Goal: Transaction & Acquisition: Subscribe to service/newsletter

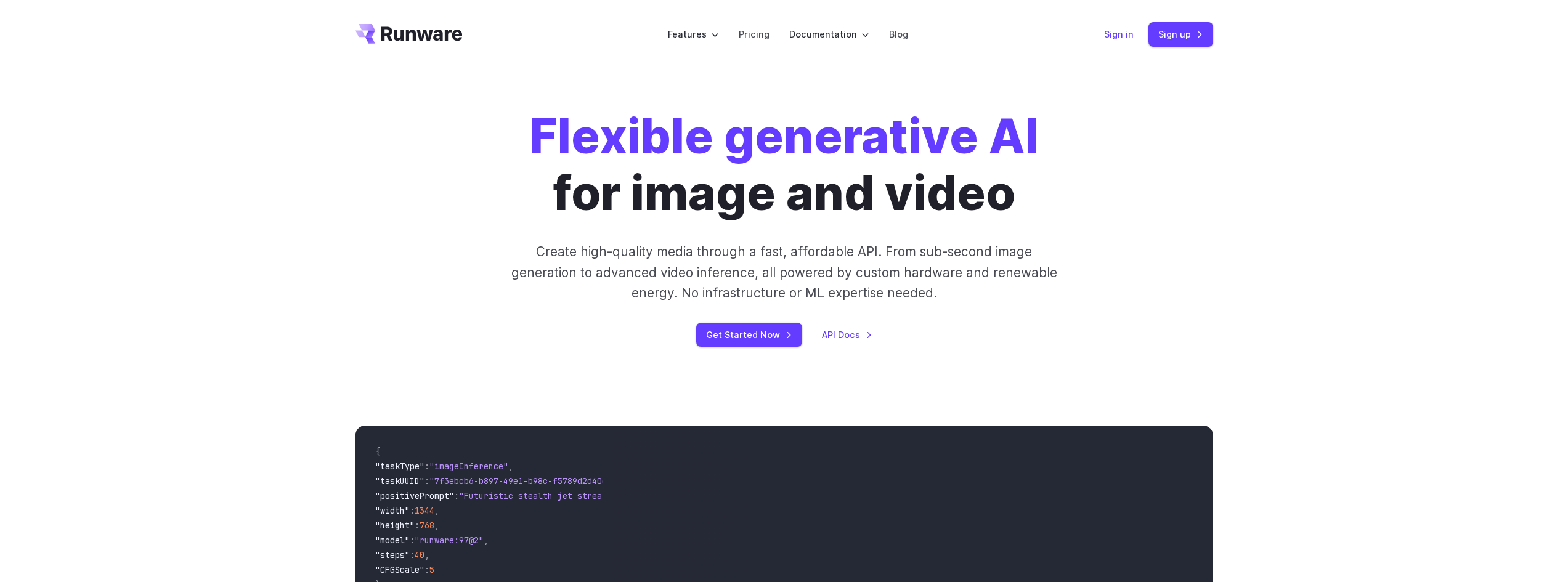
click at [1125, 37] on link "Sign in" at bounding box center [1119, 34] width 30 height 14
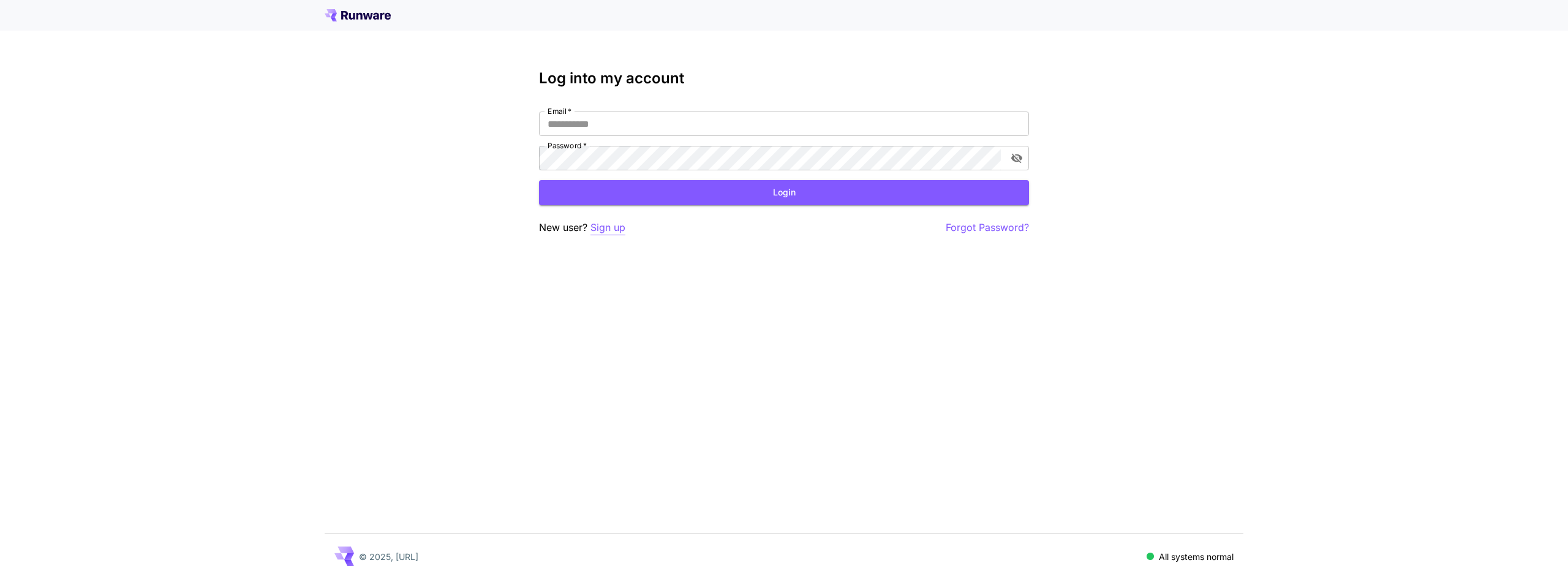
click at [612, 226] on p "Sign up" at bounding box center [608, 227] width 35 height 15
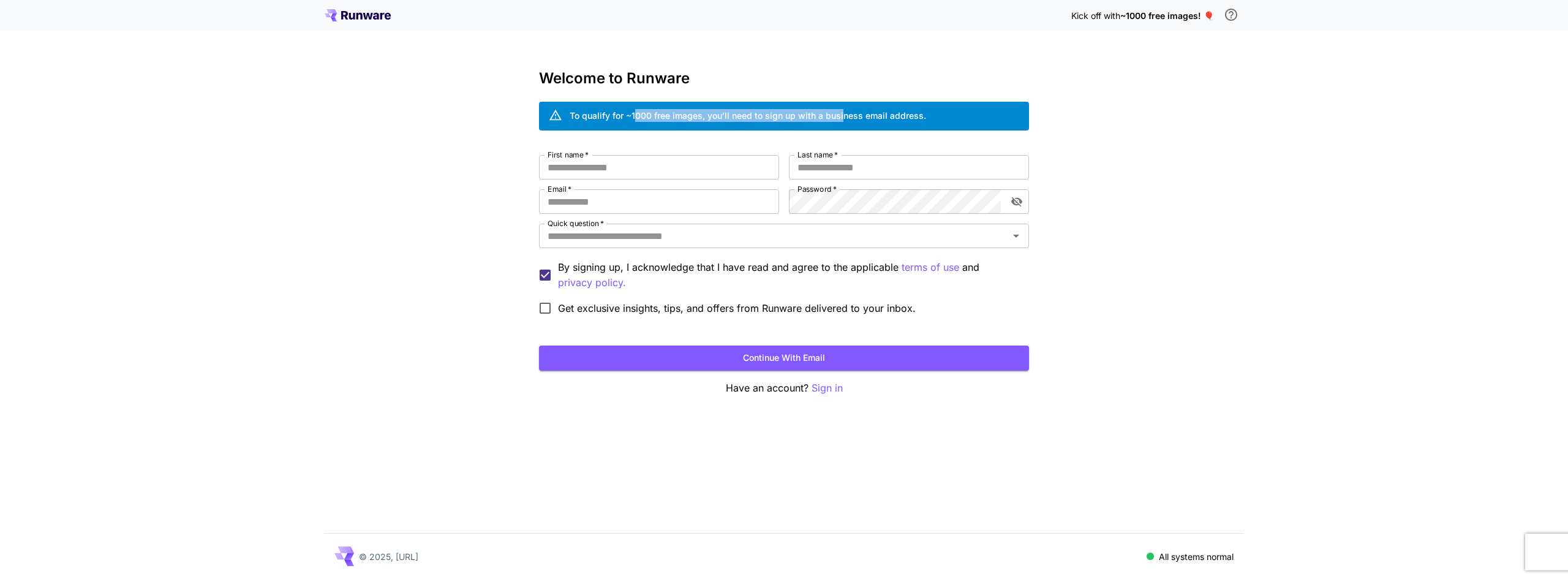
drag, startPoint x: 637, startPoint y: 113, endPoint x: 847, endPoint y: 114, distance: 210.0
click at [847, 114] on div "To qualify for ~1000 free images, you’ll need to sign up with a business email …" at bounding box center [748, 115] width 356 height 13
click at [849, 114] on div "To qualify for ~1000 free images, you’ll need to sign up with a business email …" at bounding box center [748, 115] width 356 height 13
click at [654, 165] on input "First name   *" at bounding box center [659, 167] width 240 height 25
type input "****"
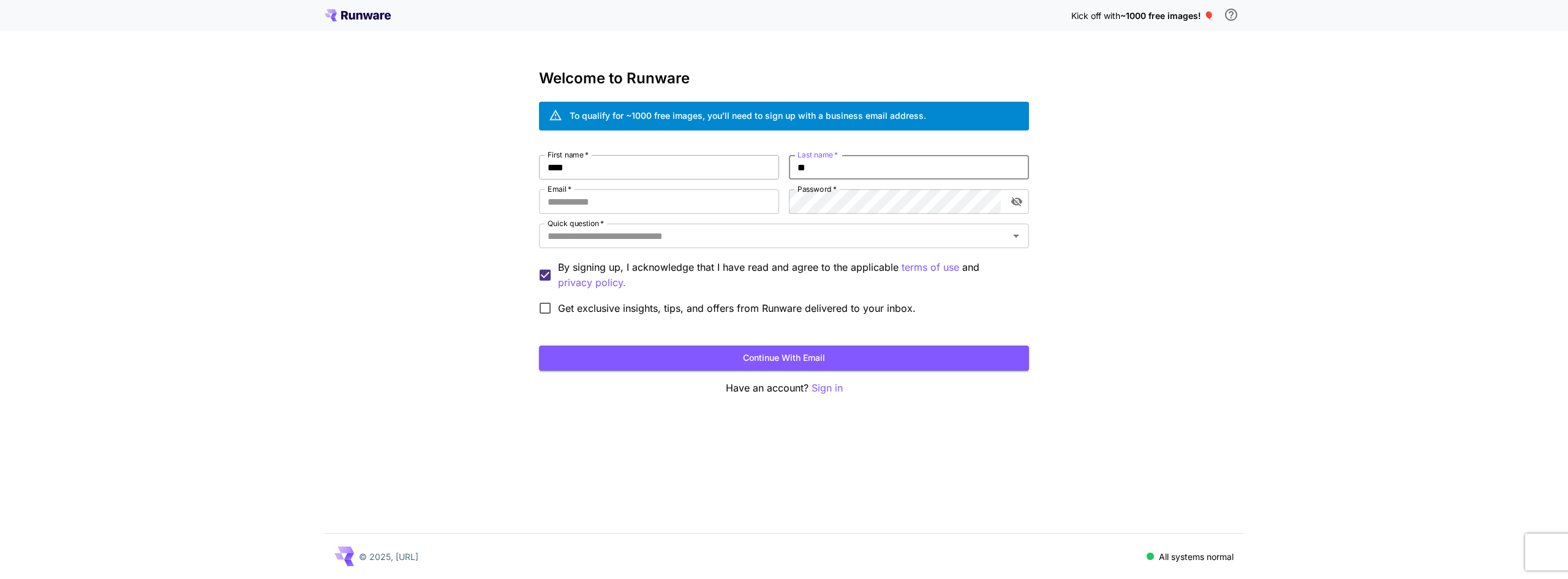
type input "**"
click at [651, 198] on input "Email   *" at bounding box center [659, 201] width 240 height 25
type input "**********"
click at [686, 203] on div "**********" at bounding box center [784, 238] width 490 height 166
click at [1019, 206] on icon "toggle password visibility" at bounding box center [1017, 201] width 12 height 12
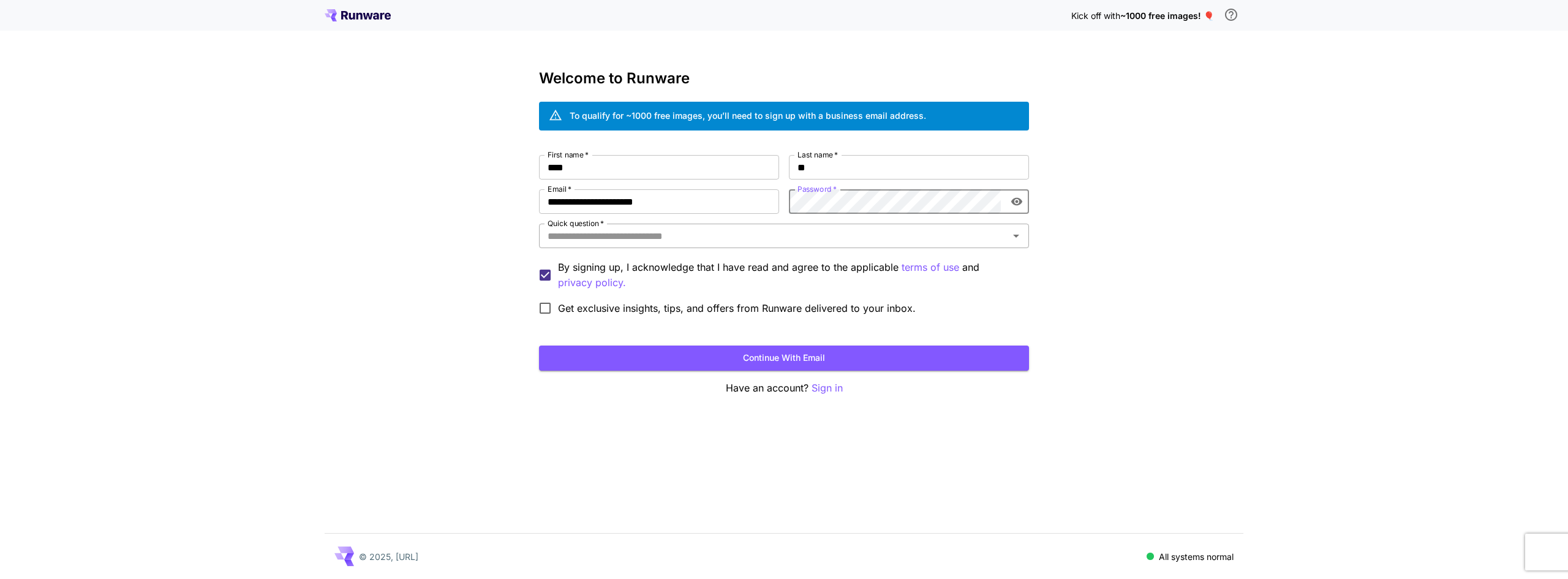
click at [719, 235] on input "Quick question   *" at bounding box center [773, 236] width 462 height 17
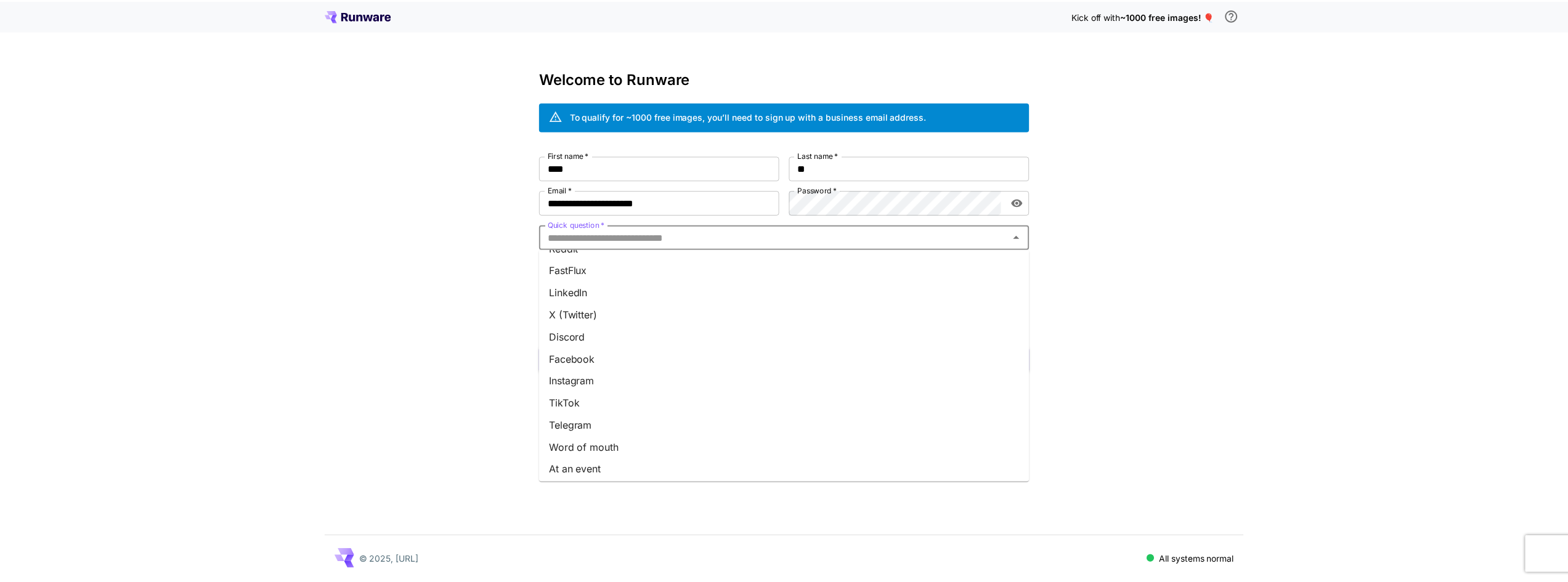
scroll to position [110, 0]
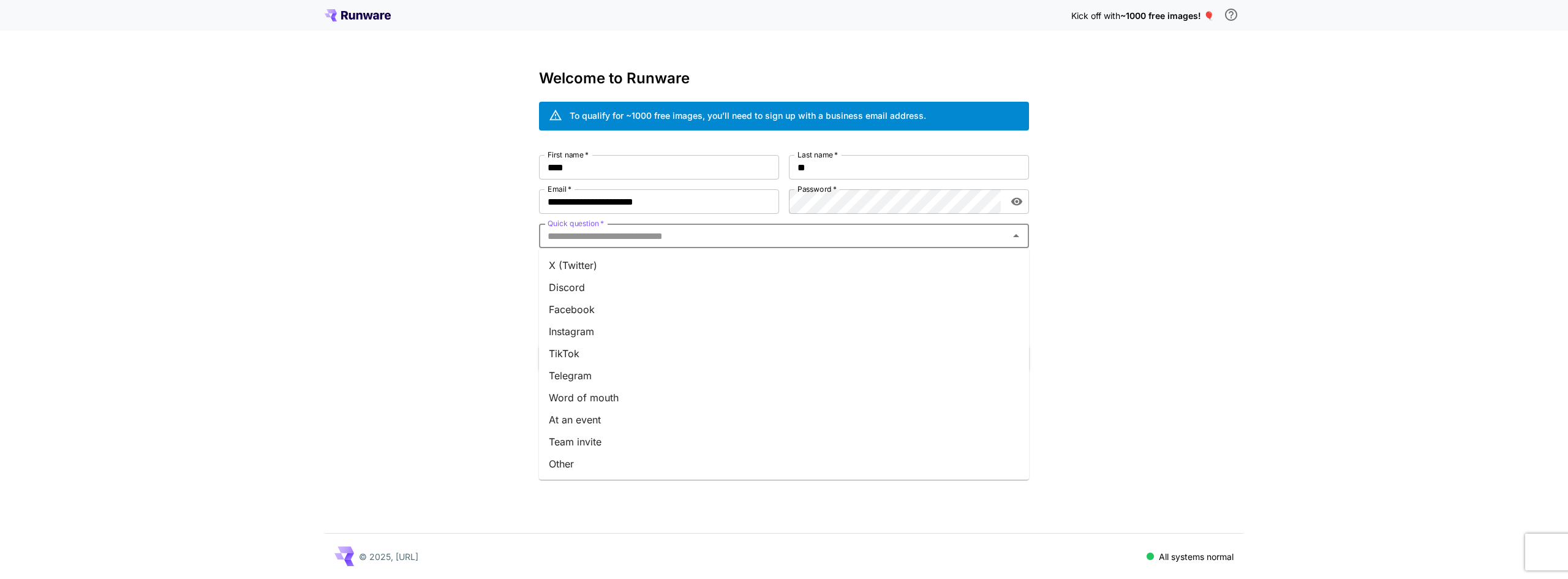
click at [577, 460] on li "Other" at bounding box center [784, 464] width 490 height 22
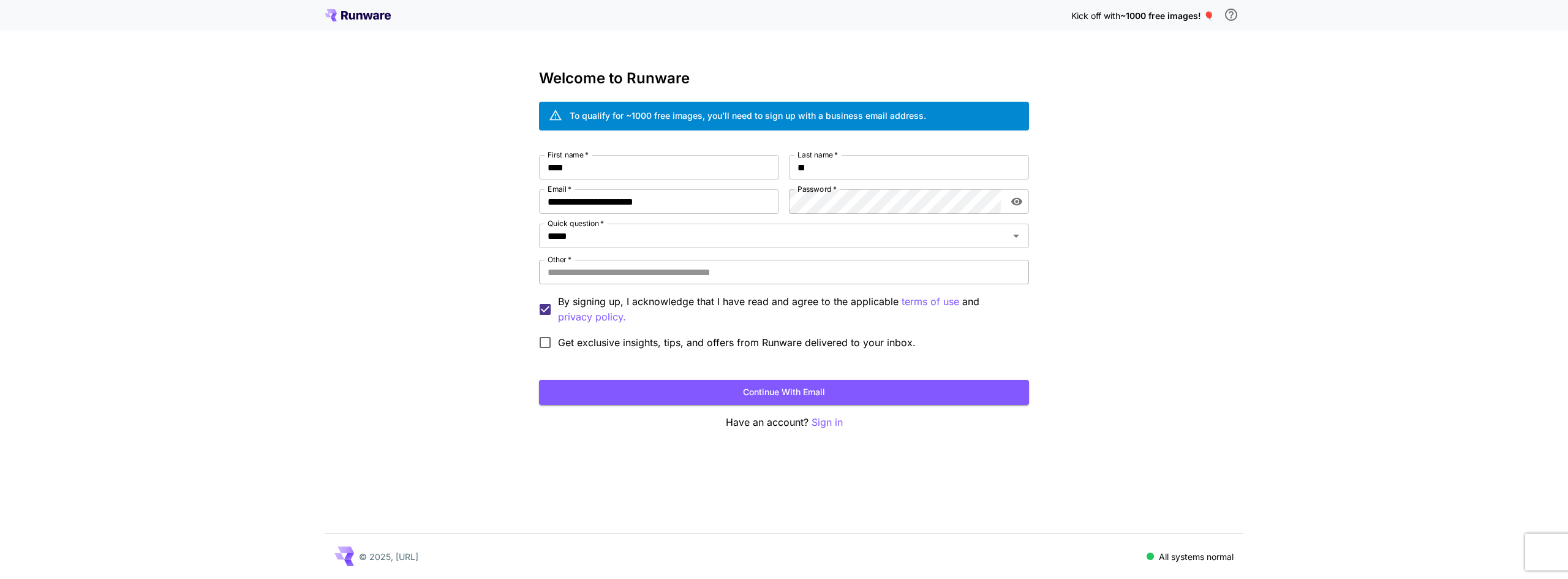
click at [621, 273] on input "Other   *" at bounding box center [784, 272] width 490 height 25
type input "******"
click at [895, 394] on button "Continue with email" at bounding box center [784, 392] width 490 height 25
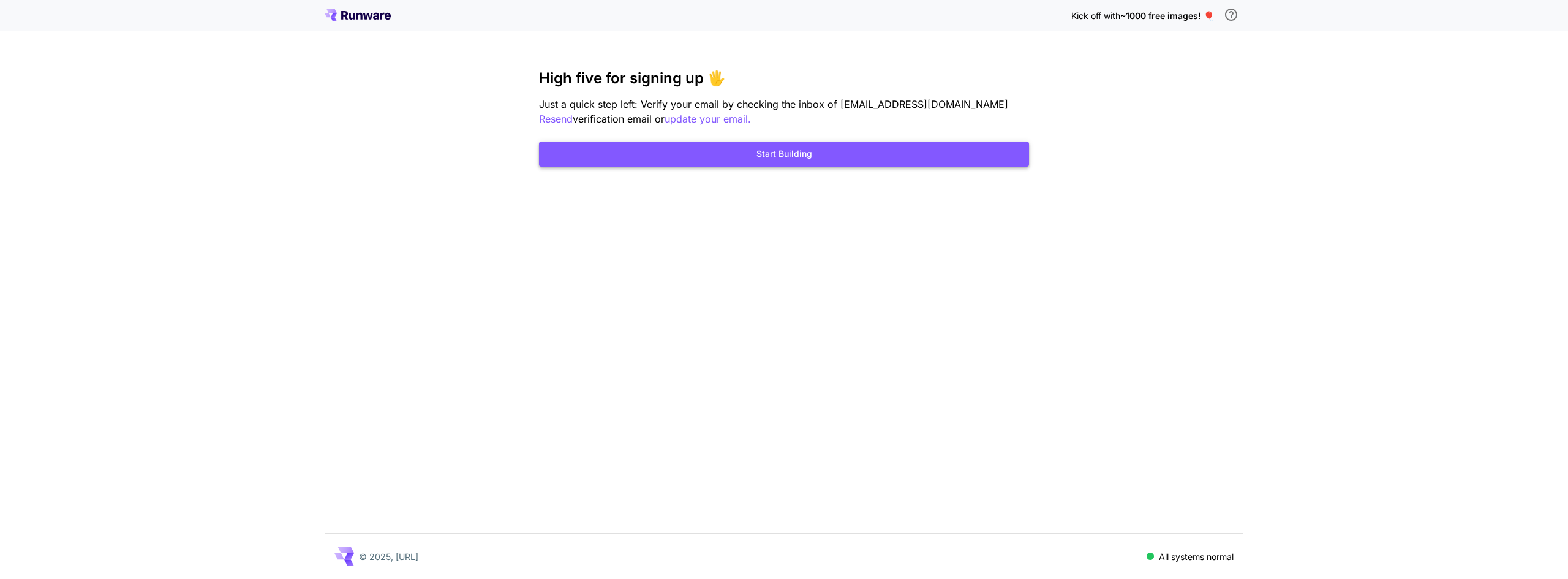
click at [905, 150] on button "Start Building" at bounding box center [784, 154] width 490 height 25
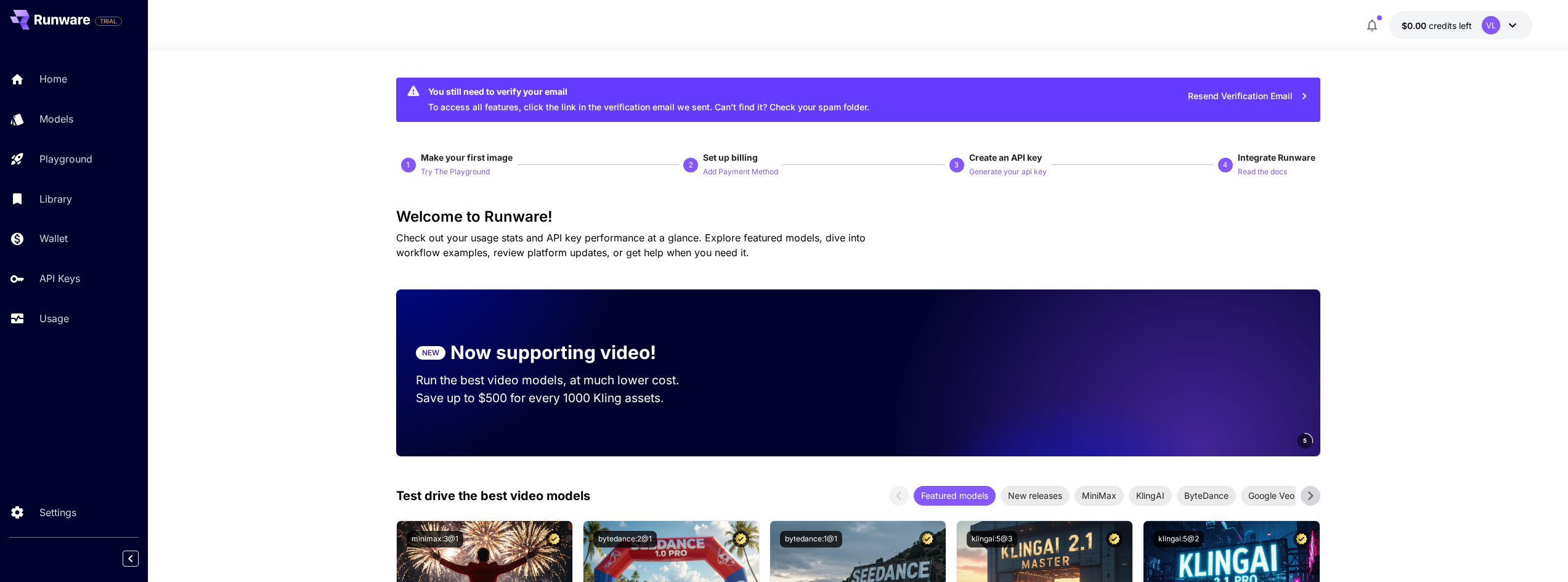
click at [1493, 28] on div "VL" at bounding box center [1491, 25] width 19 height 19
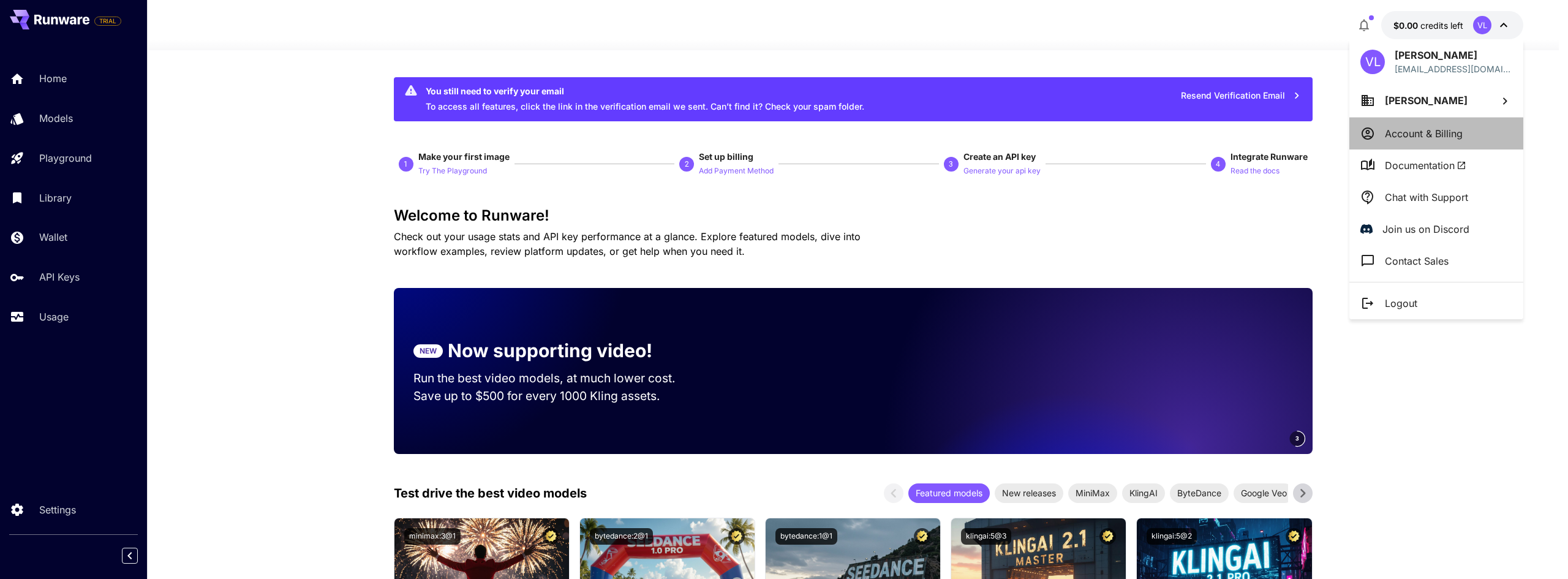
click at [1445, 135] on p "Account & Billing" at bounding box center [1424, 133] width 78 height 14
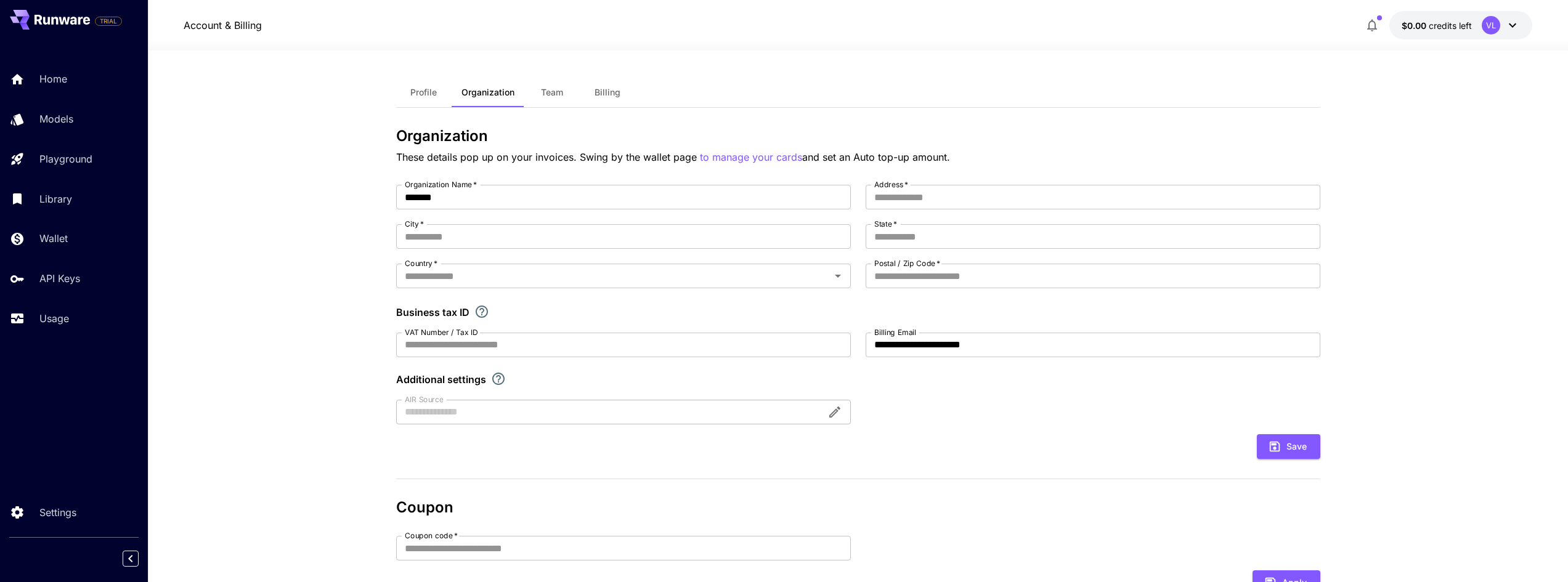
click at [1503, 27] on div "VL" at bounding box center [1500, 25] width 38 height 19
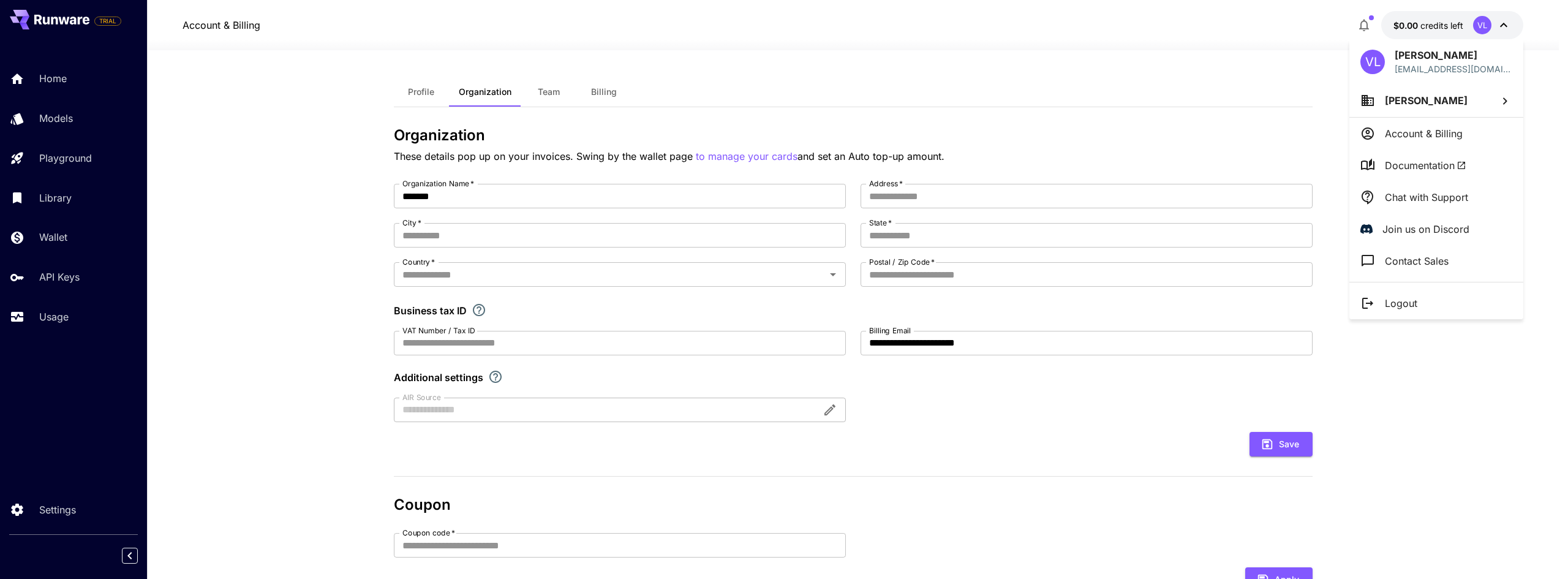
click at [1417, 21] on div at bounding box center [784, 289] width 1568 height 579
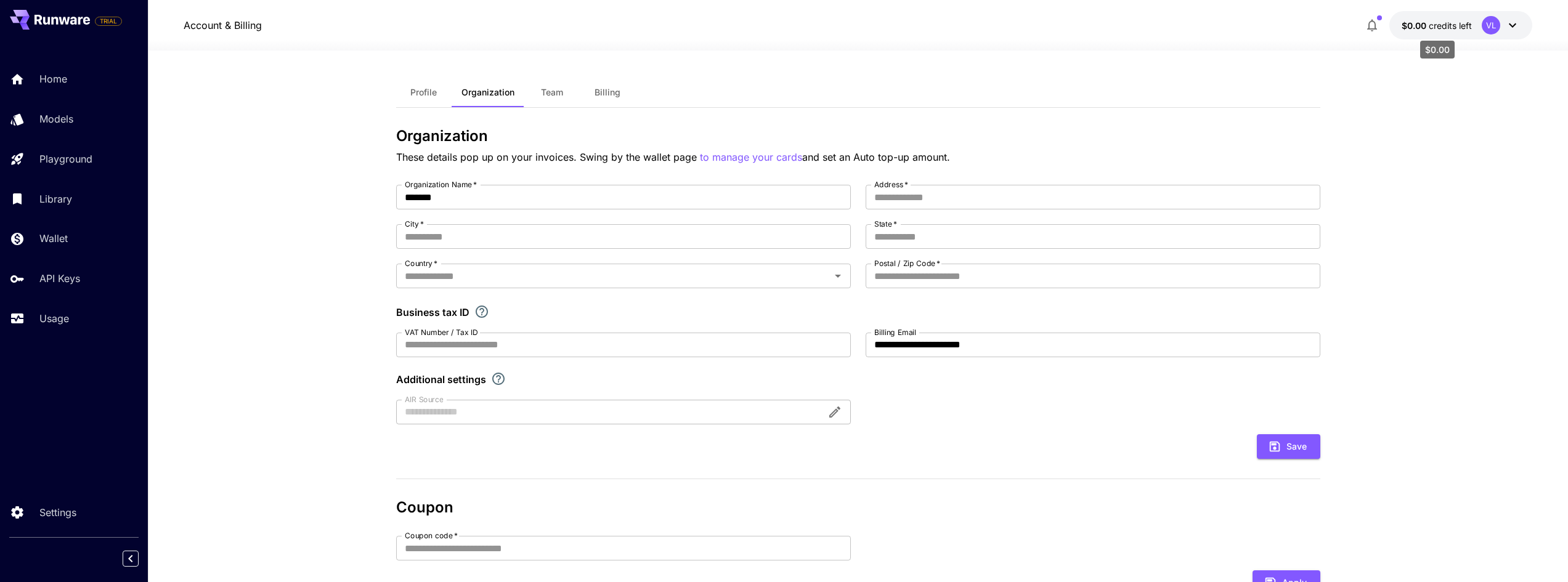
click at [1420, 22] on span "$0.00" at bounding box center [1415, 25] width 27 height 10
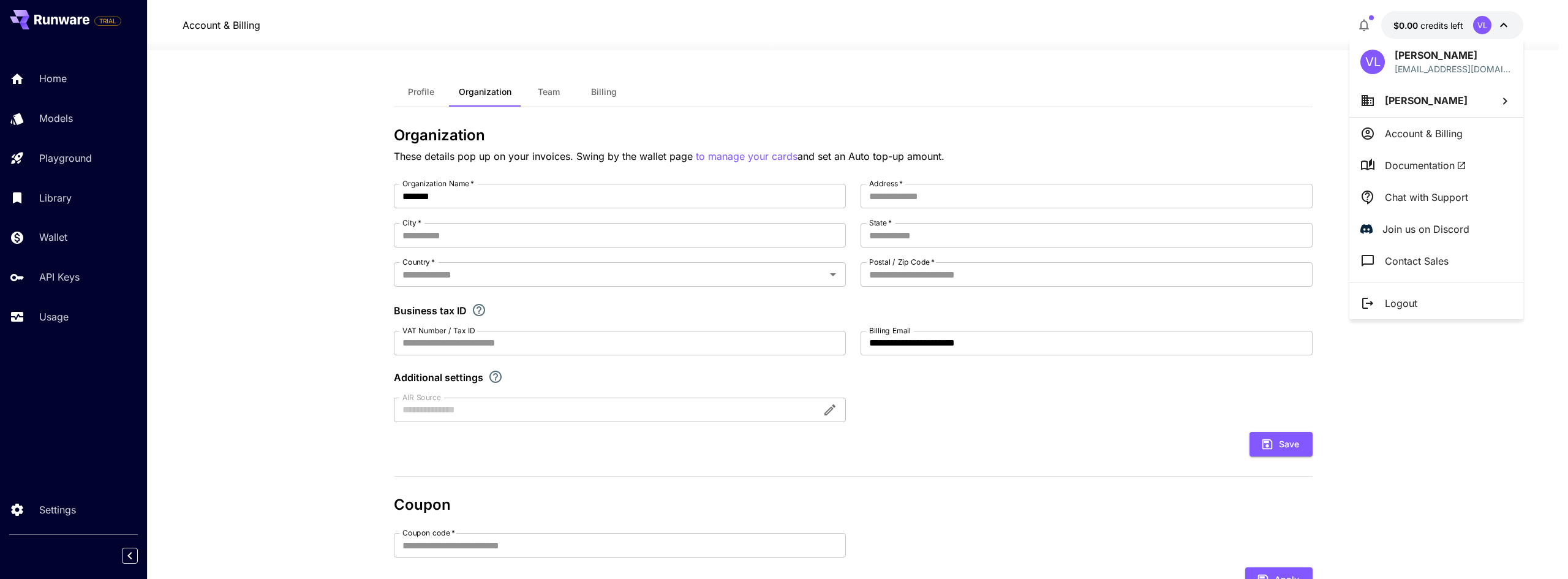
click at [75, 285] on div at bounding box center [784, 289] width 1568 height 579
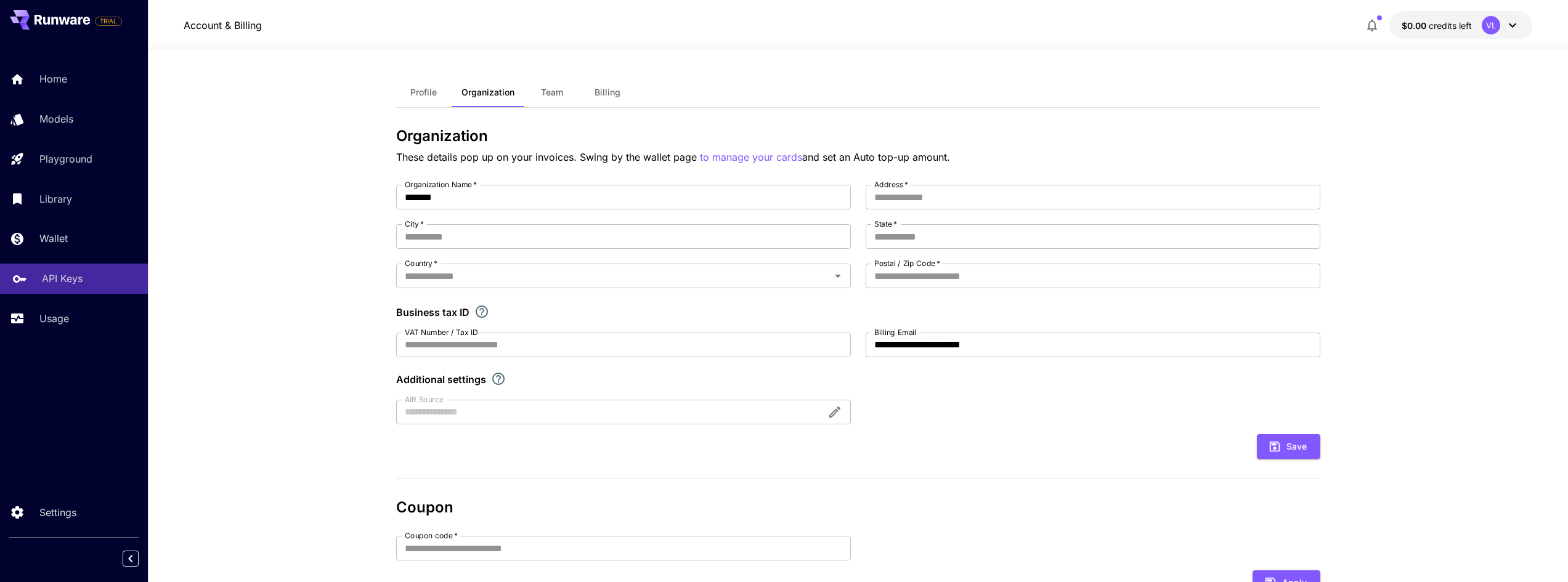
click at [75, 276] on p "API Keys" at bounding box center [62, 278] width 41 height 14
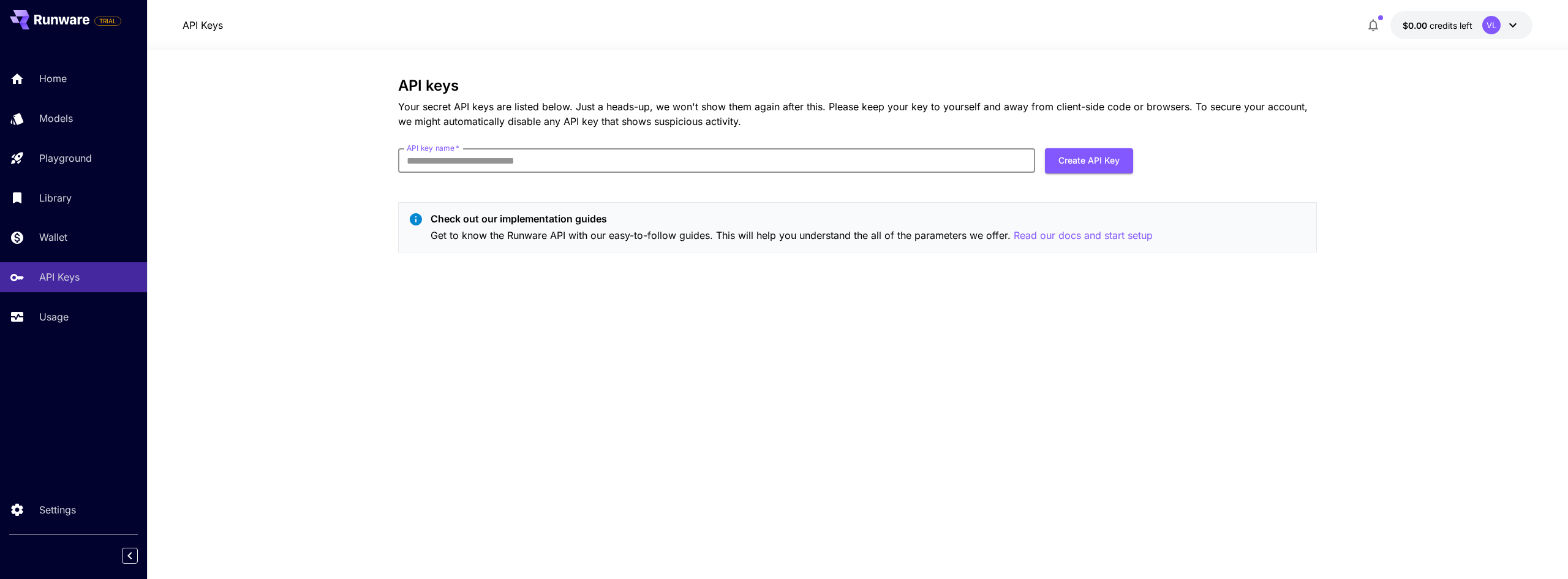
click at [513, 164] on input "API key name   *" at bounding box center [717, 160] width 637 height 25
click at [302, 274] on section "API keys Your secret API keys are listed below. Just a heads-up, we won't show …" at bounding box center [858, 315] width 1421 height 529
click at [1415, 25] on span "$0.00" at bounding box center [1416, 25] width 27 height 10
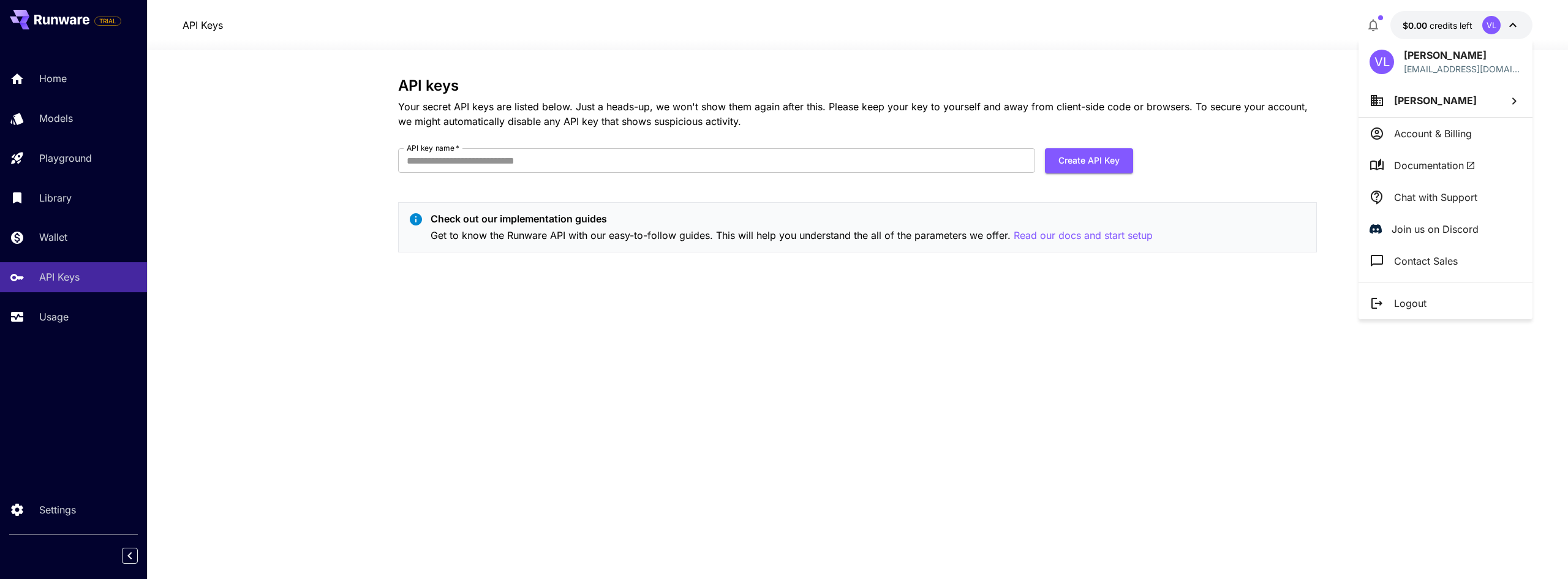
click at [1513, 97] on icon at bounding box center [1513, 101] width 14 height 14
click at [547, 328] on div at bounding box center [784, 289] width 1568 height 579
click at [75, 510] on div at bounding box center [784, 289] width 1568 height 579
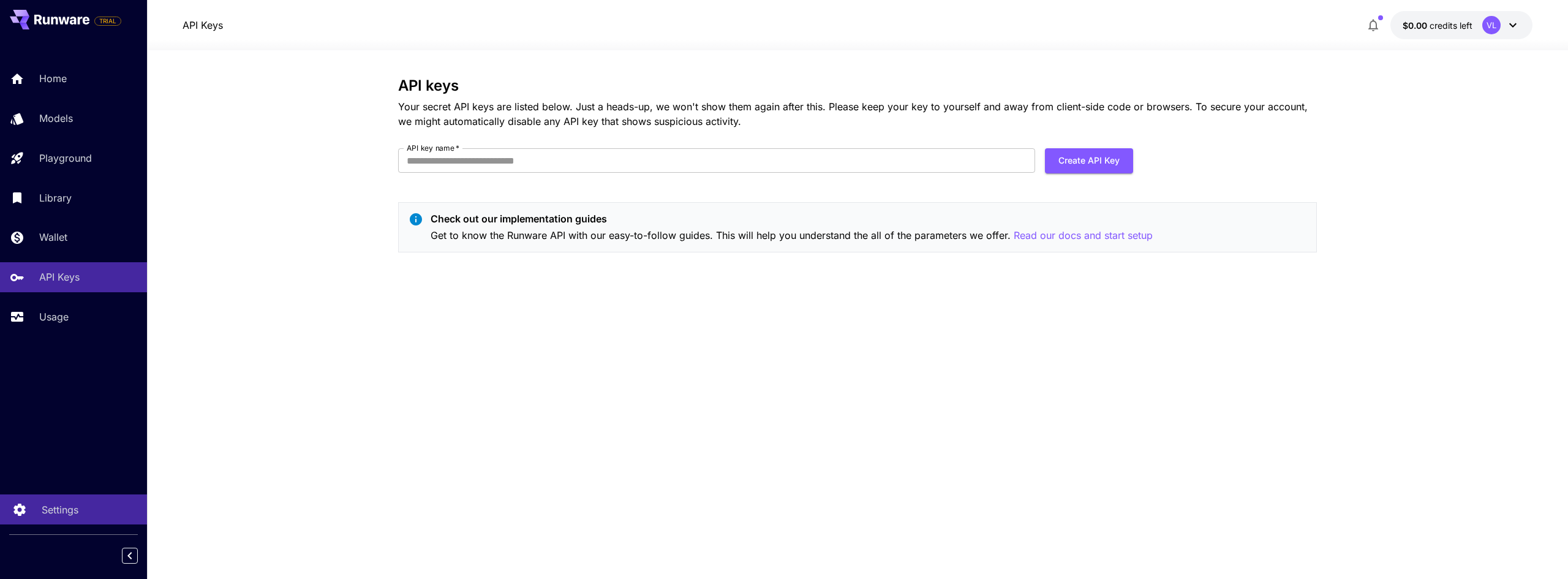
click at [64, 509] on p "Settings" at bounding box center [60, 509] width 37 height 14
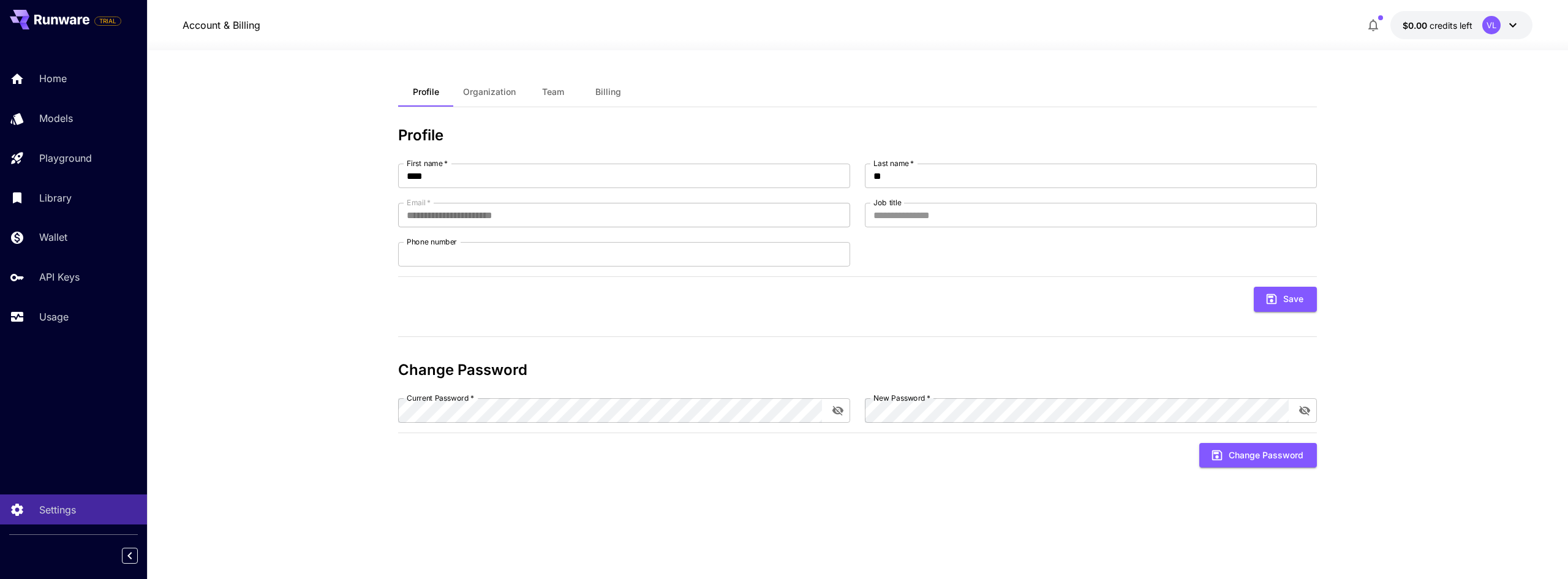
click at [612, 92] on span "Billing" at bounding box center [608, 92] width 26 height 11
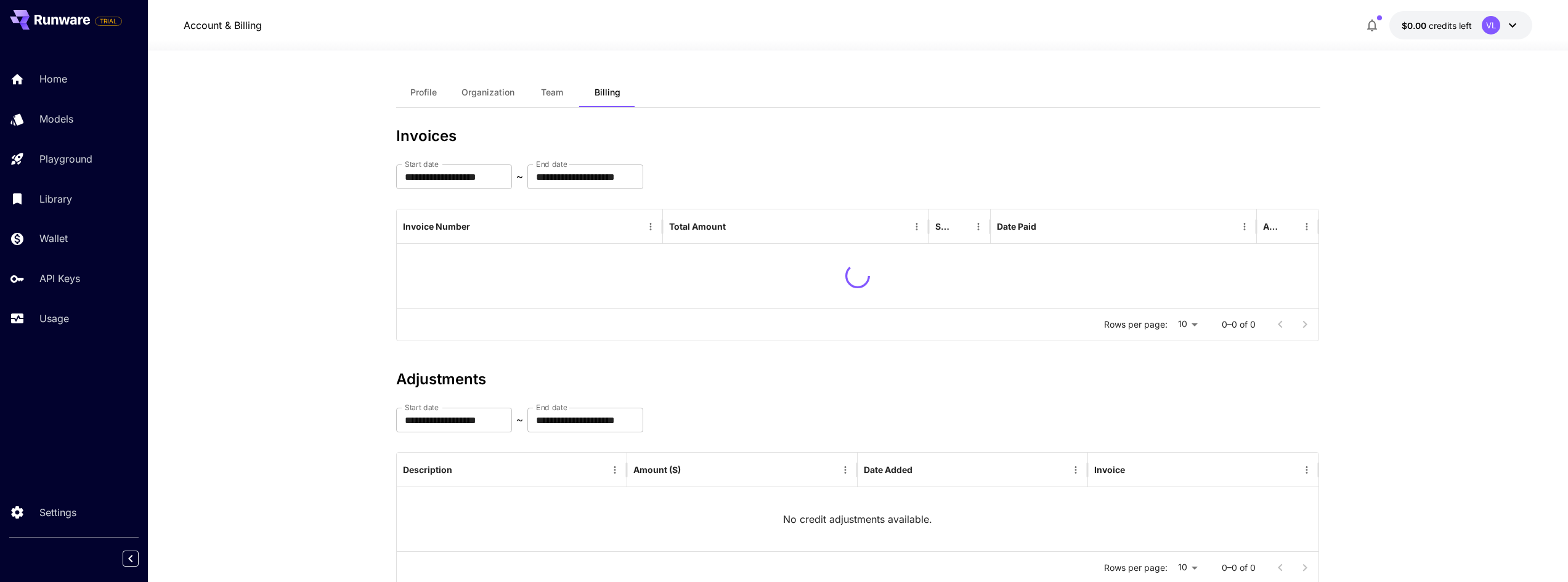
click at [566, 95] on button "Team" at bounding box center [552, 92] width 55 height 30
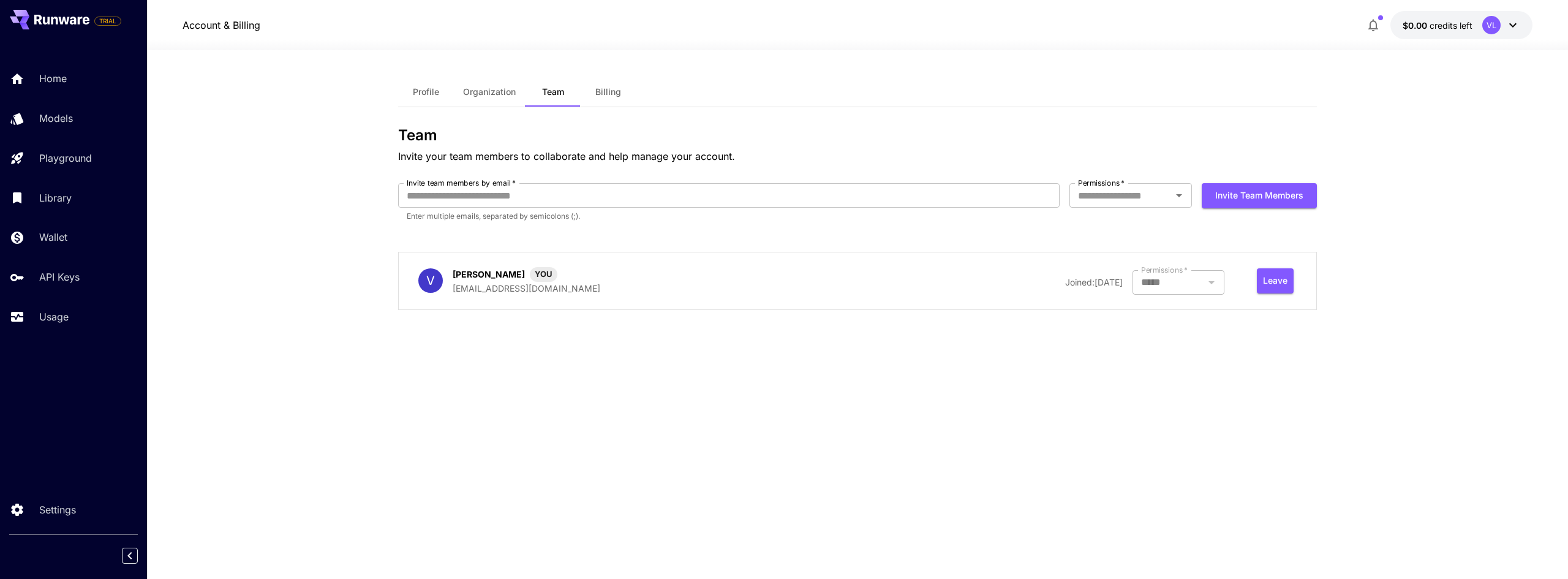
click at [467, 90] on span "Organization" at bounding box center [489, 92] width 53 height 11
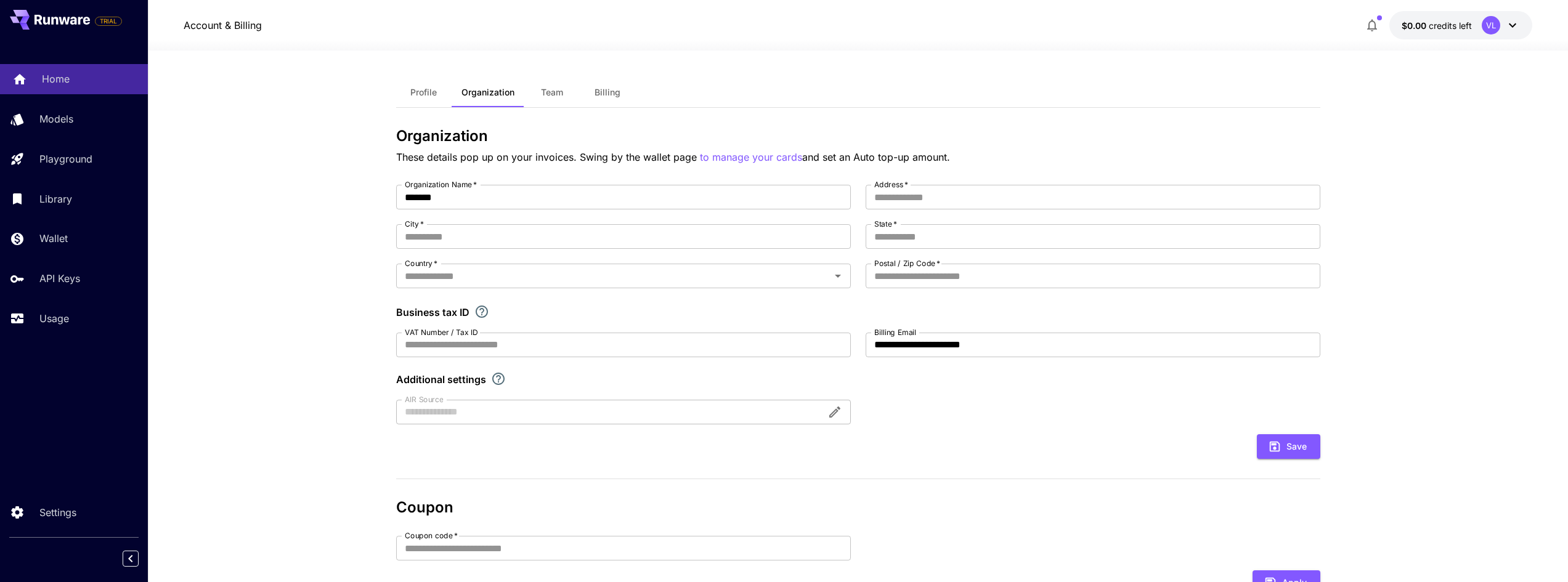
click at [70, 84] on div "Home" at bounding box center [90, 79] width 96 height 14
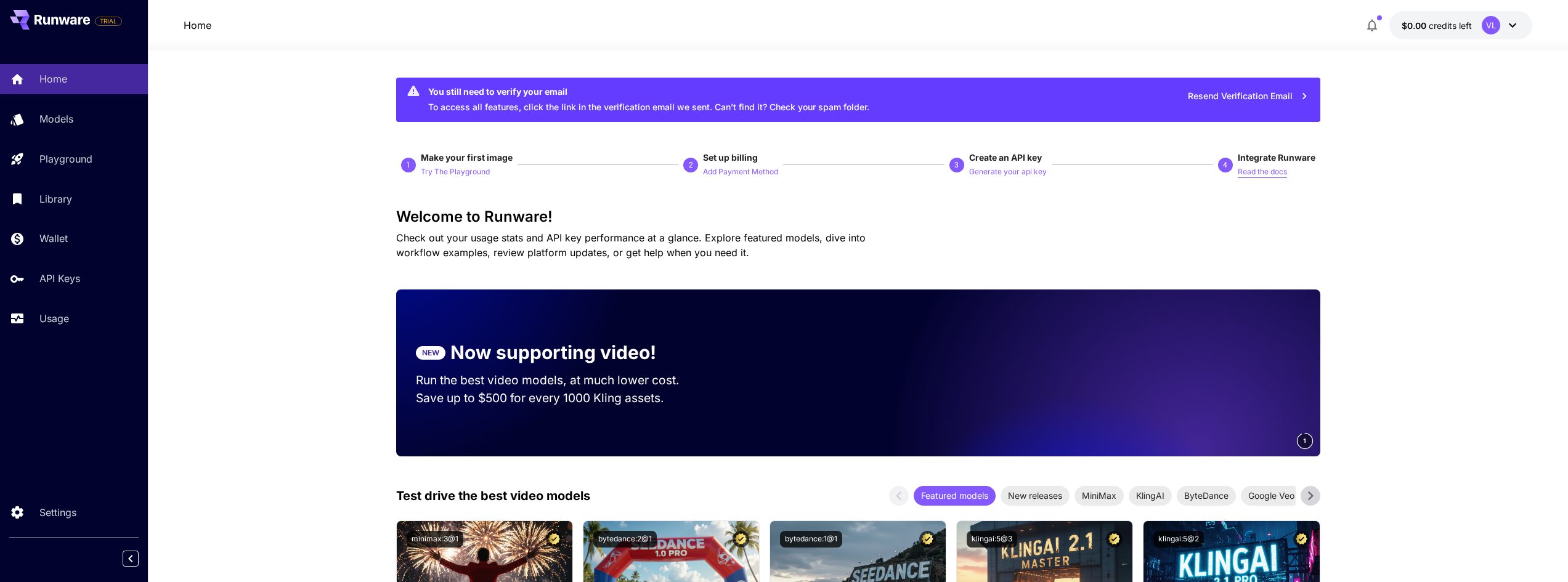
click at [1272, 176] on p "Read the docs" at bounding box center [1263, 172] width 50 height 12
click at [80, 202] on div "Library" at bounding box center [90, 198] width 96 height 14
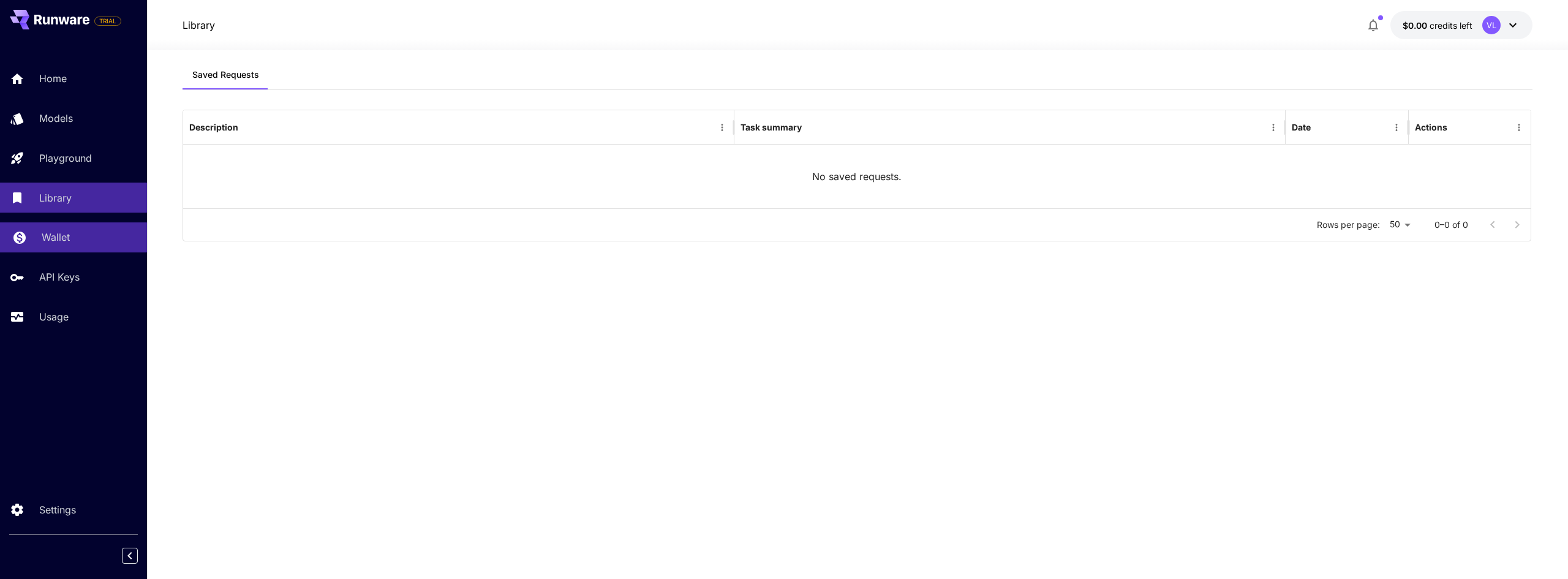
click at [74, 223] on link "Wallet" at bounding box center [73, 238] width 147 height 30
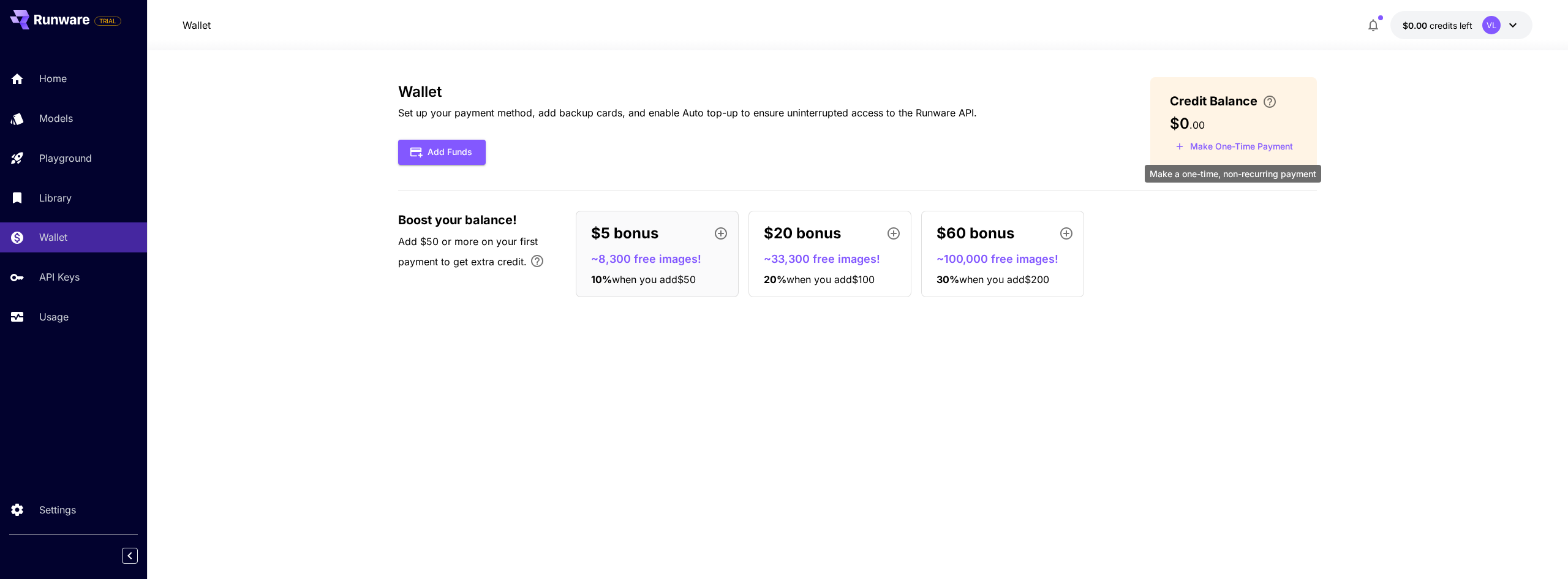
click at [1245, 150] on button "Make One-Time Payment" at bounding box center [1234, 147] width 129 height 19
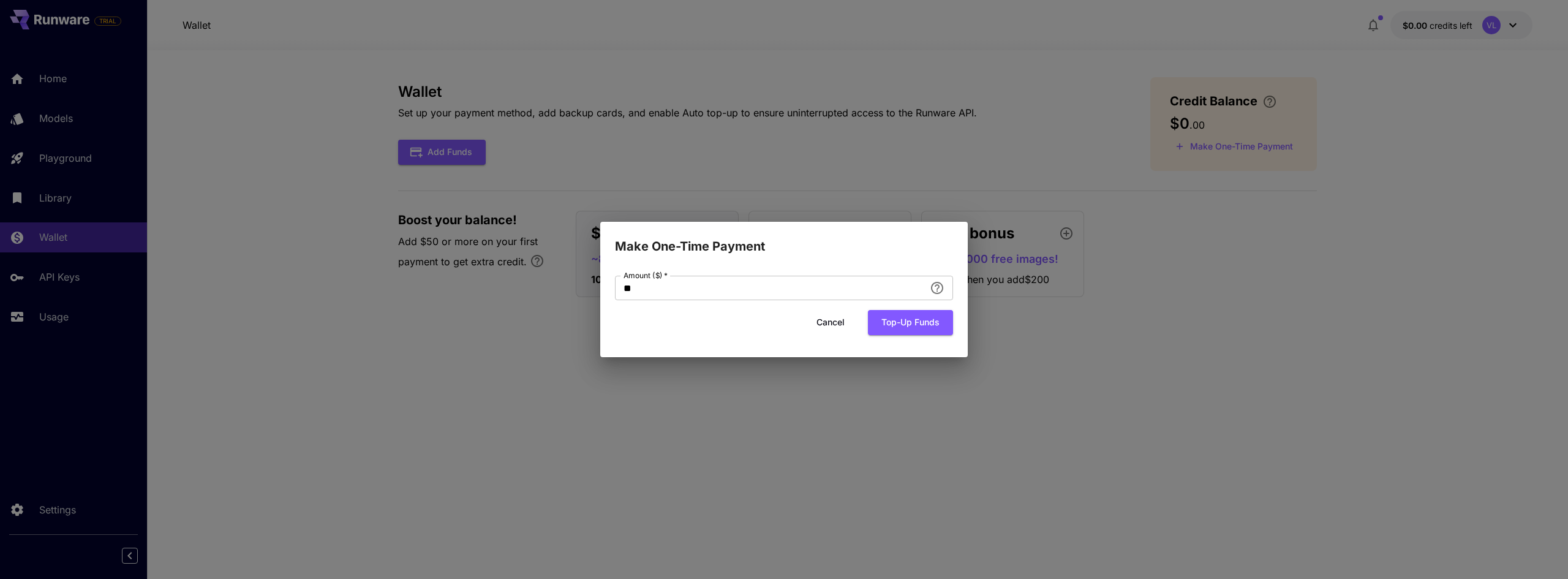
click at [829, 319] on button "Cancel" at bounding box center [830, 322] width 55 height 25
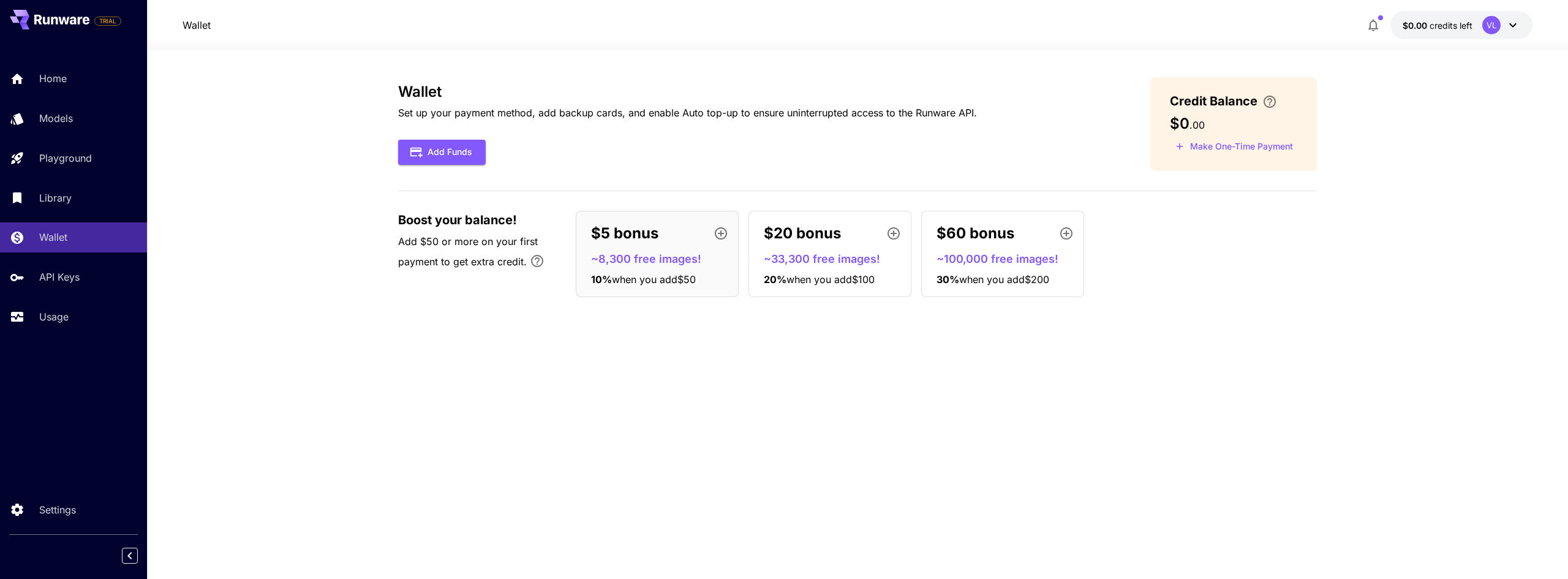
click at [1102, 346] on div "Wallet Set up your payment method, add backup cards, and enable Auto top-up to …" at bounding box center [857, 315] width 919 height 475
drag, startPoint x: 437, startPoint y: 114, endPoint x: 574, endPoint y: 112, distance: 137.0
click at [574, 112] on p "Set up your payment method, add backup cards, and enable Auto top-up to ensure …" at bounding box center [687, 112] width 579 height 14
click at [578, 113] on p "Set up your payment method, add backup cards, and enable Auto top-up to ensure …" at bounding box center [687, 112] width 579 height 14
